Goal: Transaction & Acquisition: Purchase product/service

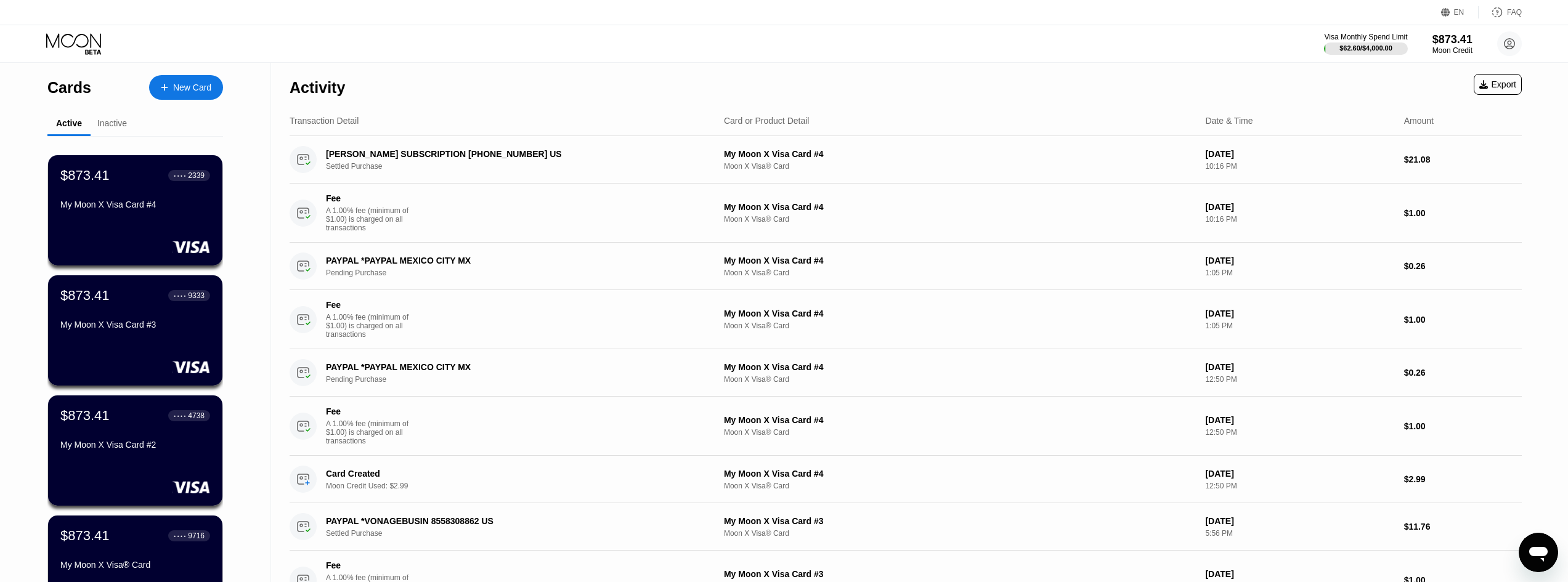
click at [172, 210] on div "My Moon X Visa Card #4" at bounding box center [135, 204] width 150 height 10
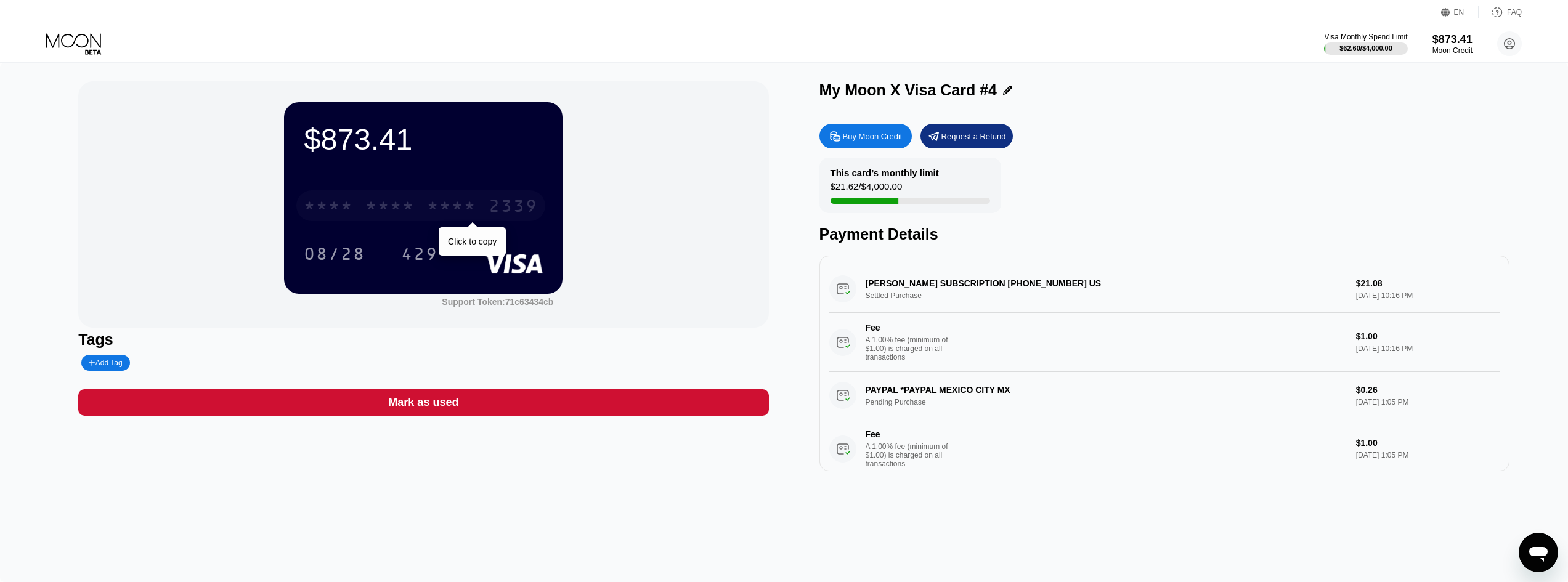
click at [431, 209] on div "* * * *" at bounding box center [451, 208] width 49 height 19
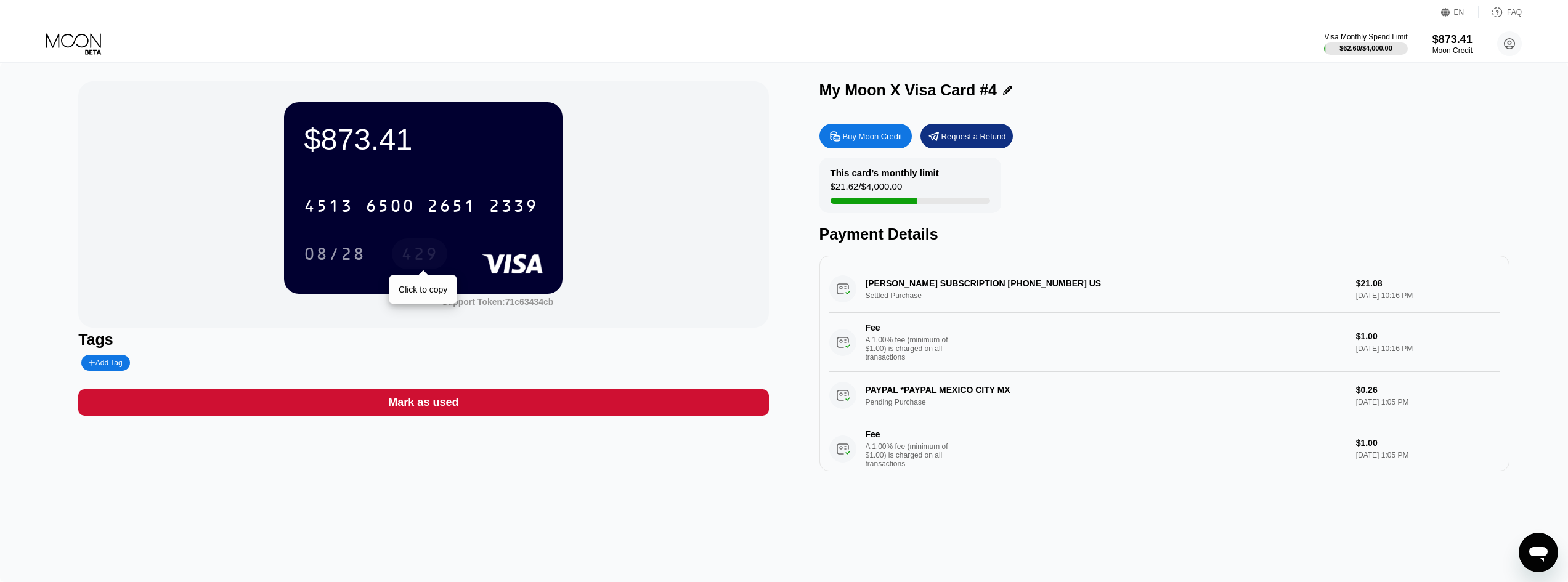
click at [418, 255] on div "429" at bounding box center [419, 255] width 37 height 19
click at [63, 42] on icon at bounding box center [75, 44] width 57 height 21
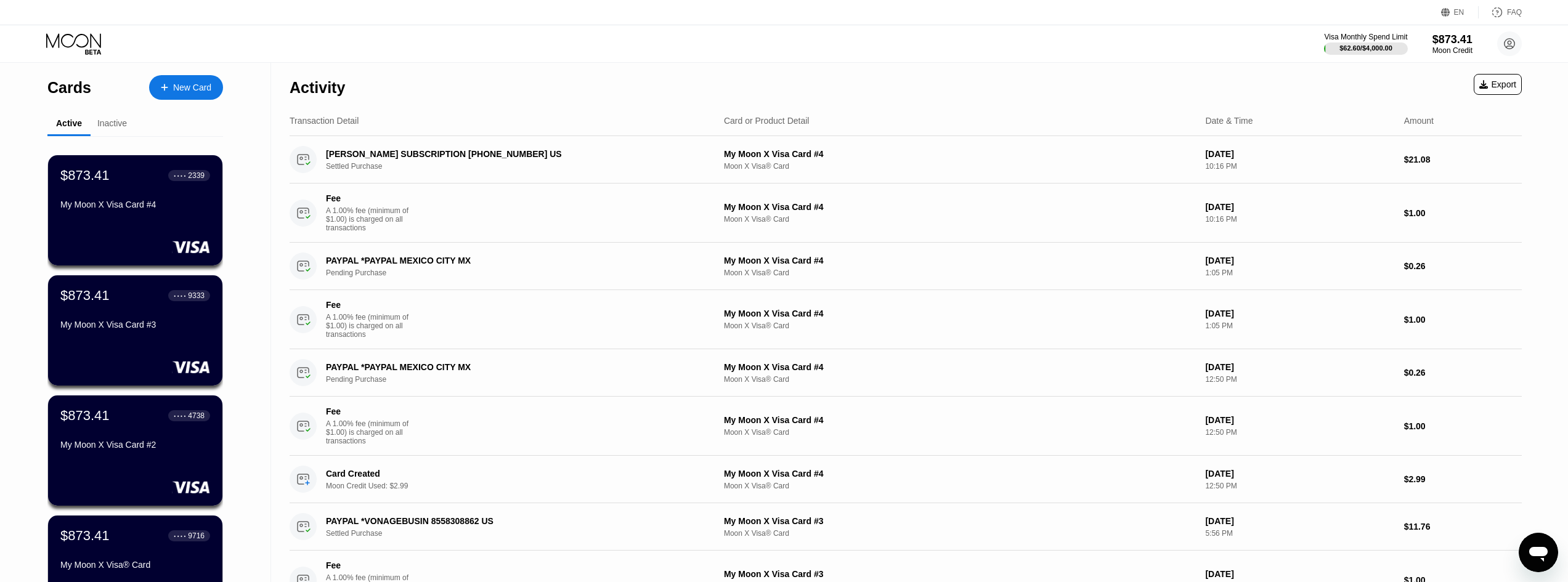
click at [192, 84] on div "New Card" at bounding box center [192, 87] width 38 height 10
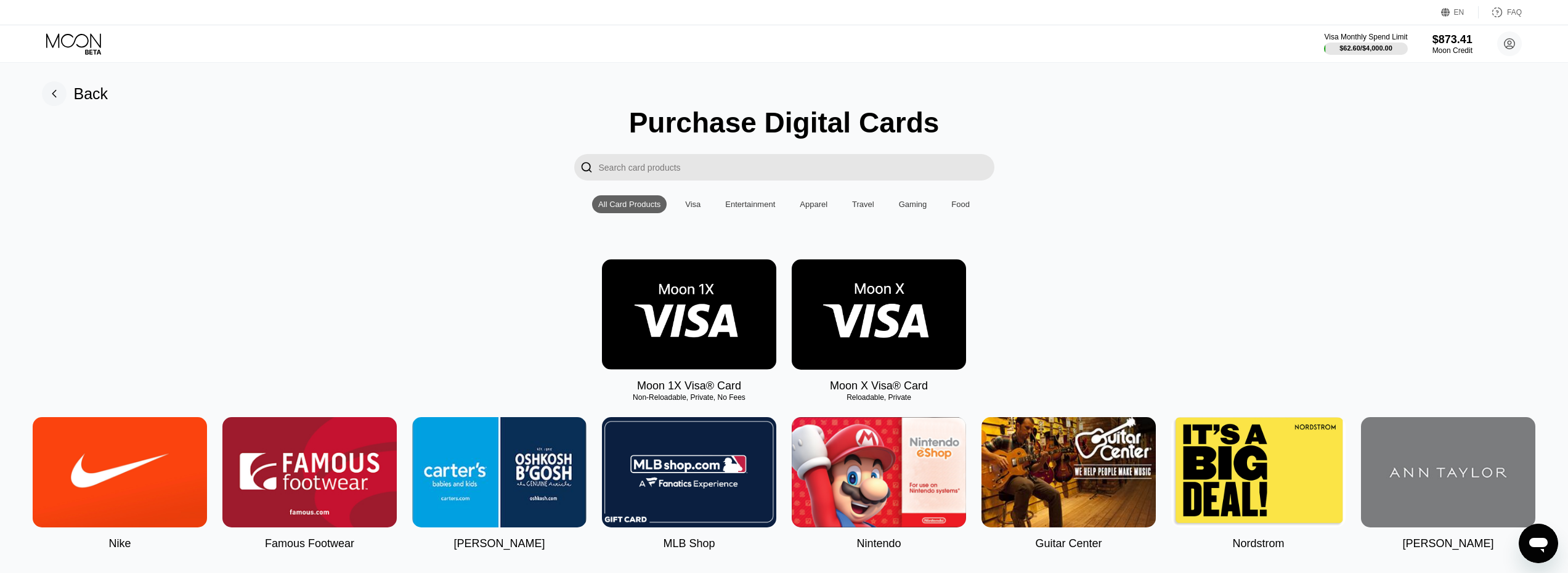
click at [84, 43] on icon at bounding box center [75, 44] width 57 height 21
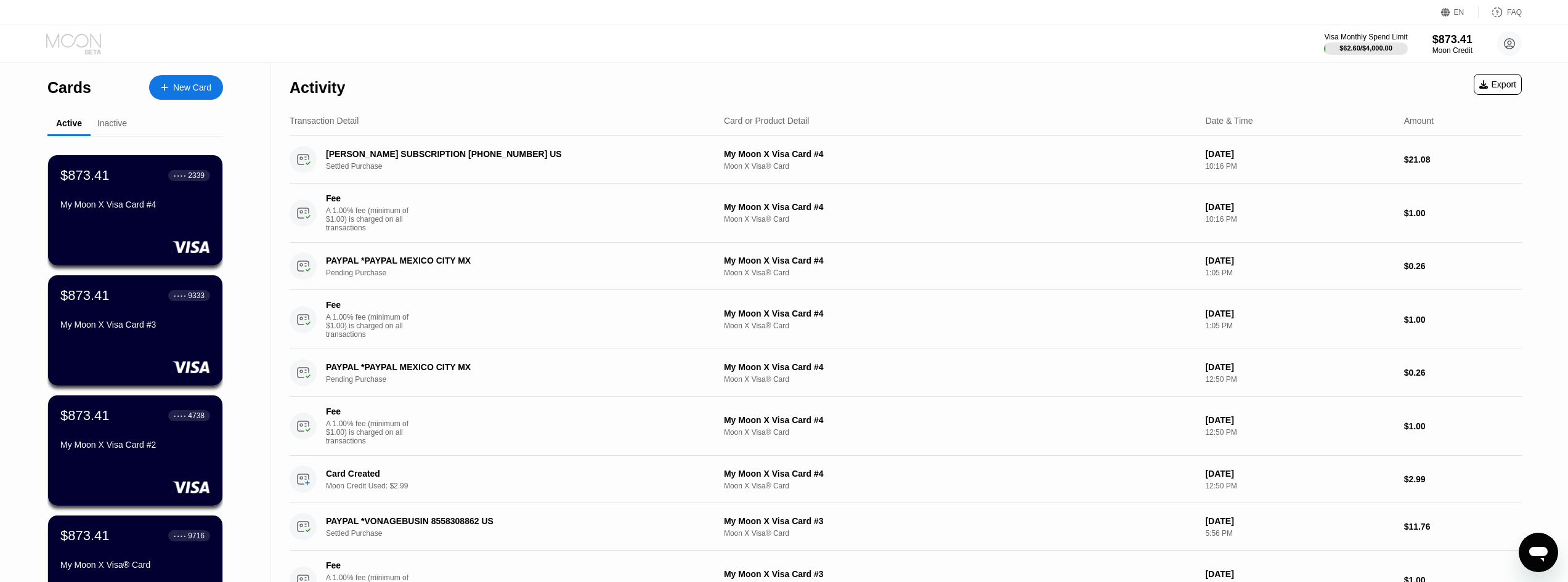
click at [79, 44] on icon at bounding box center [75, 44] width 57 height 21
click at [175, 89] on div "New Card" at bounding box center [192, 87] width 38 height 10
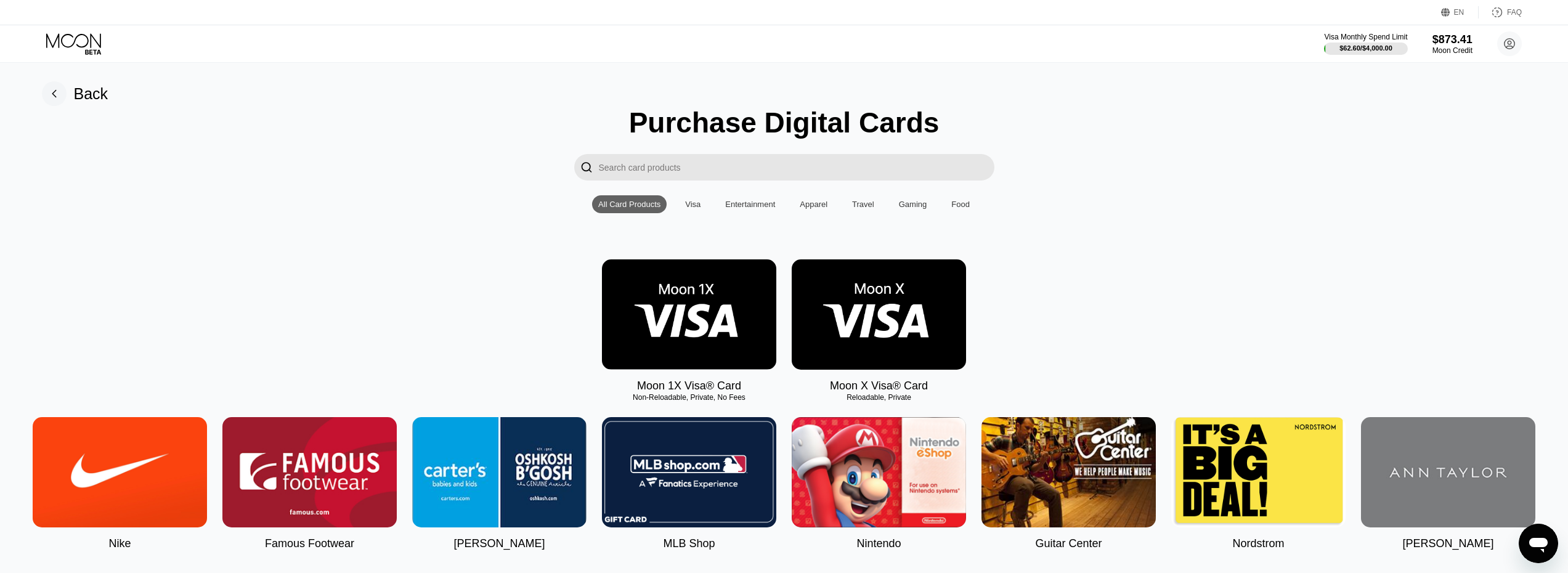
click at [901, 325] on img at bounding box center [879, 314] width 174 height 110
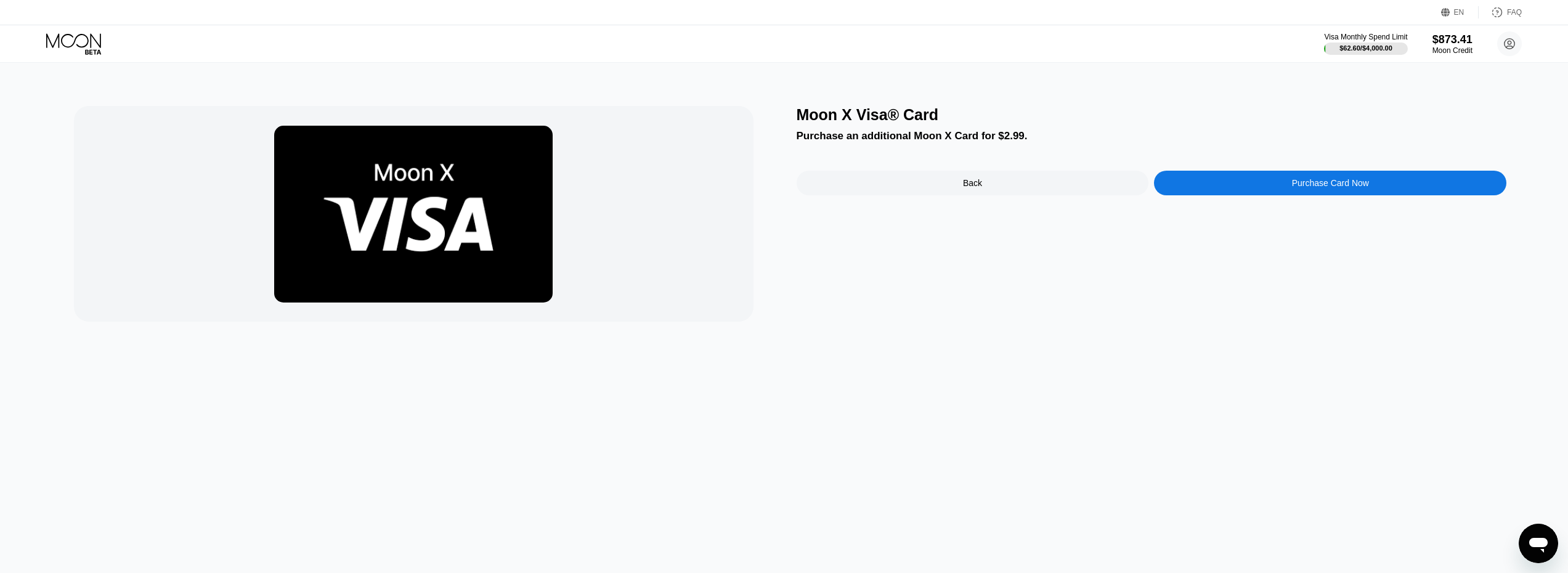
click at [1299, 188] on div "Purchase Card Now" at bounding box center [1330, 183] width 77 height 10
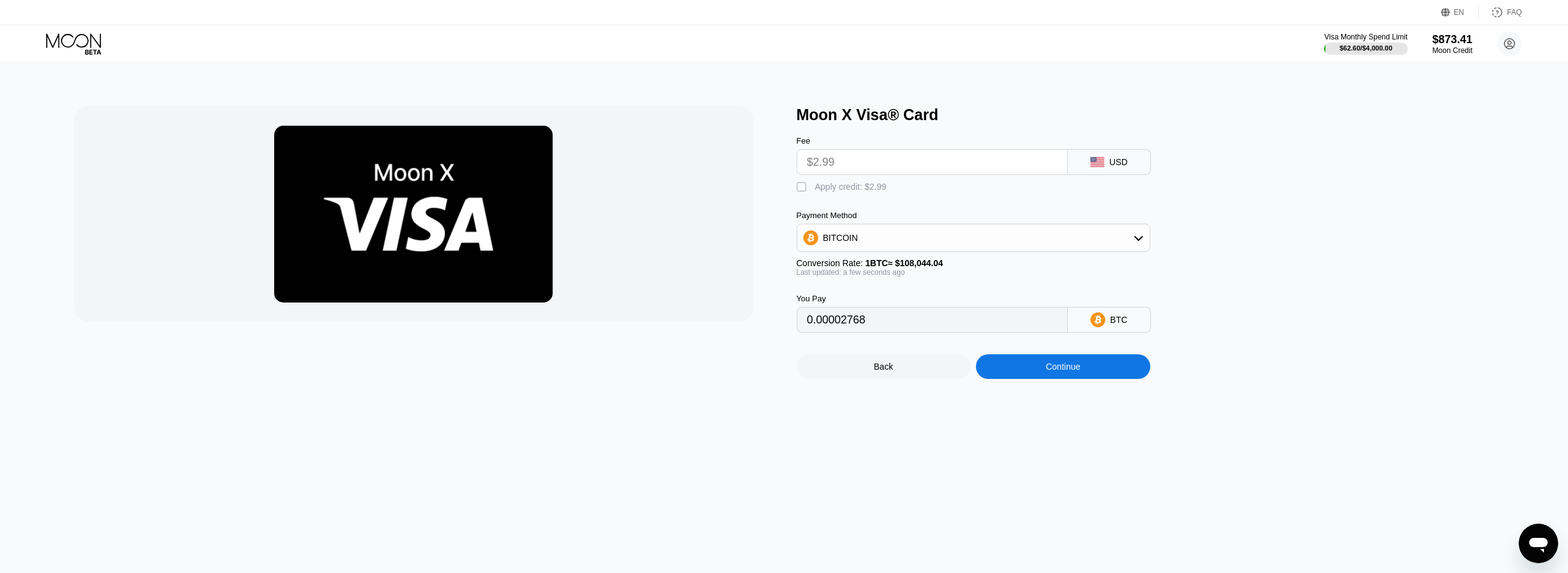
click at [801, 193] on div "" at bounding box center [803, 188] width 12 height 12
type input "0"
click at [1084, 379] on div "Continue" at bounding box center [1063, 367] width 174 height 25
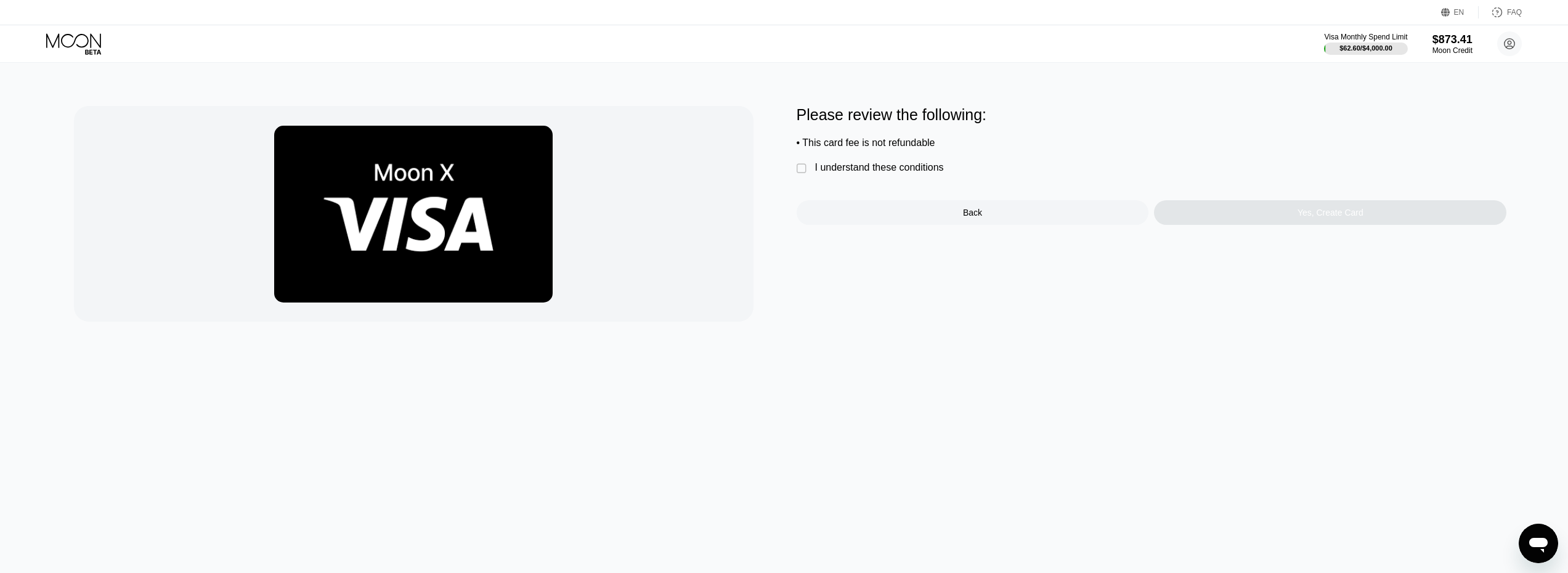
click at [802, 173] on div "" at bounding box center [803, 169] width 12 height 12
click at [1246, 220] on div "Yes, Create Card" at bounding box center [1330, 212] width 352 height 25
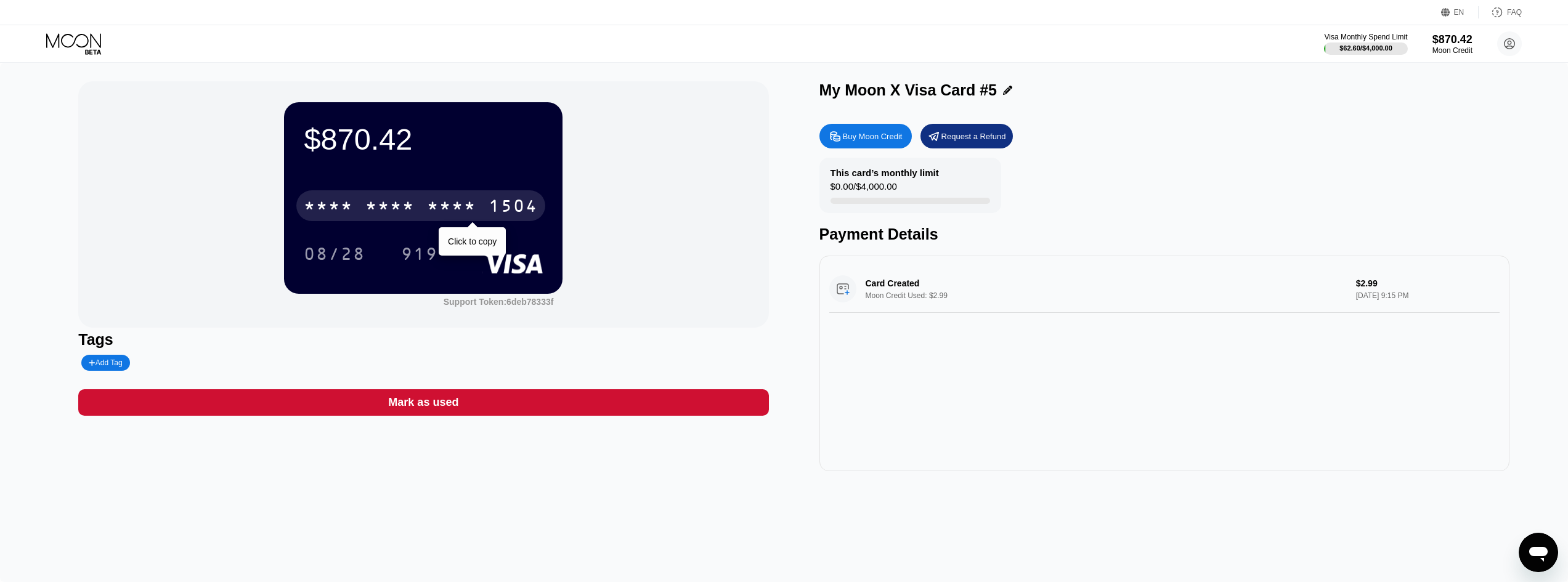
click at [397, 208] on div "* * * *" at bounding box center [390, 208] width 49 height 19
click at [406, 203] on div "6500" at bounding box center [390, 208] width 49 height 19
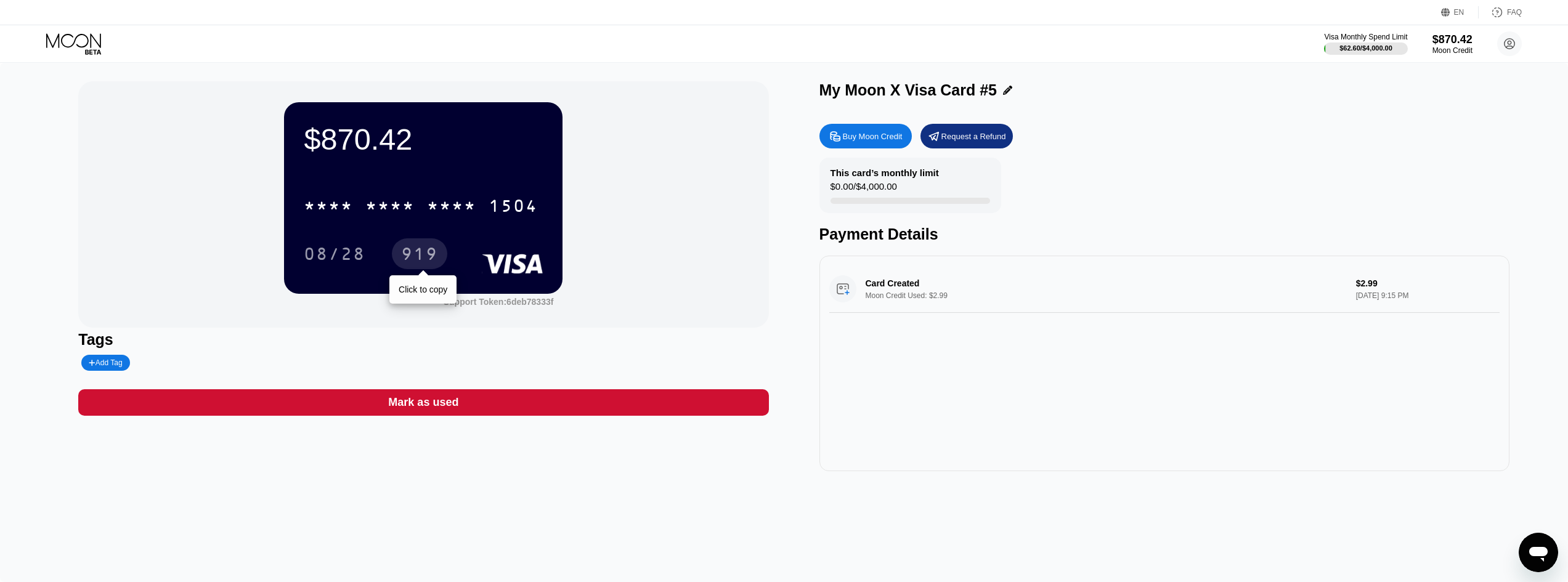
click at [422, 255] on div "919" at bounding box center [419, 255] width 37 height 19
